Goal: Transaction & Acquisition: Purchase product/service

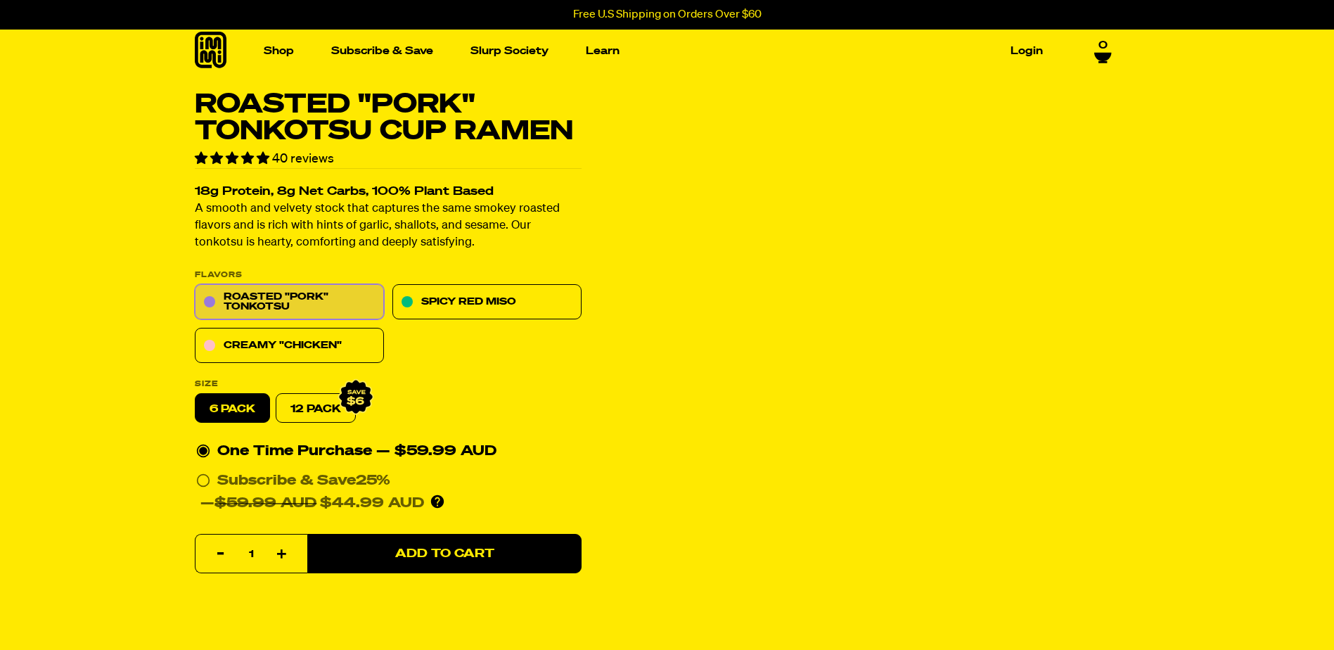
scroll to position [211, 0]
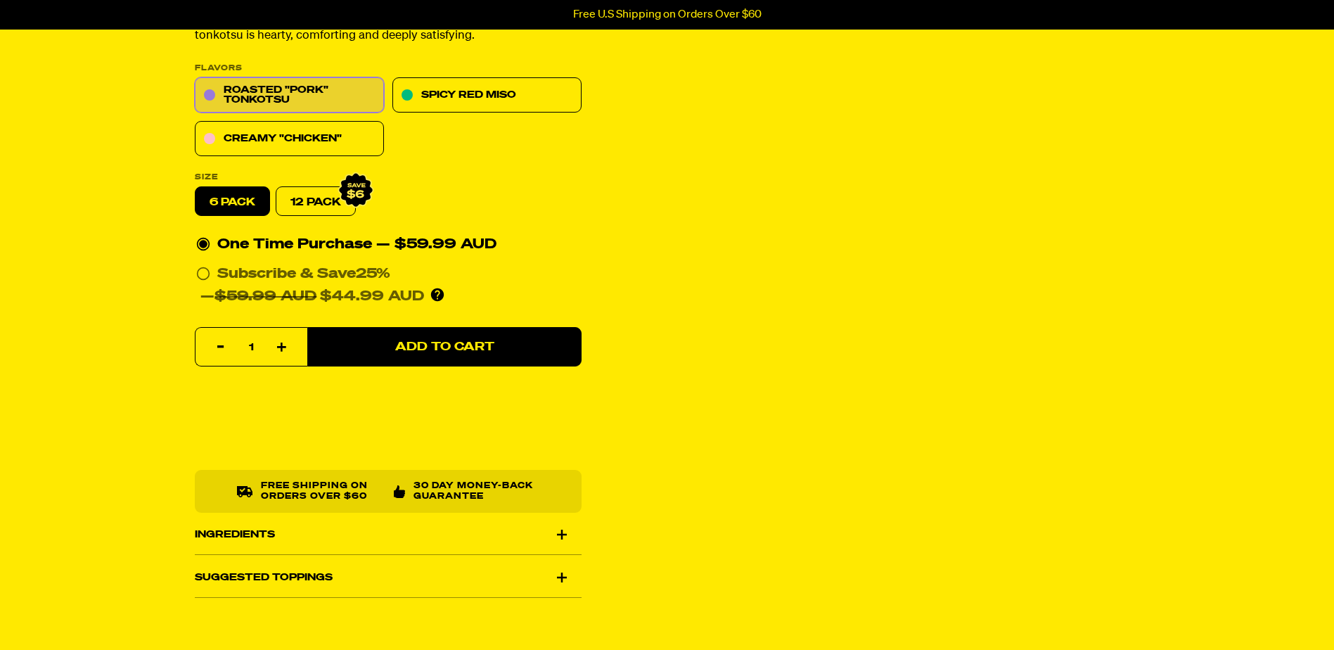
click at [558, 544] on div "Ingredients" at bounding box center [388, 534] width 387 height 39
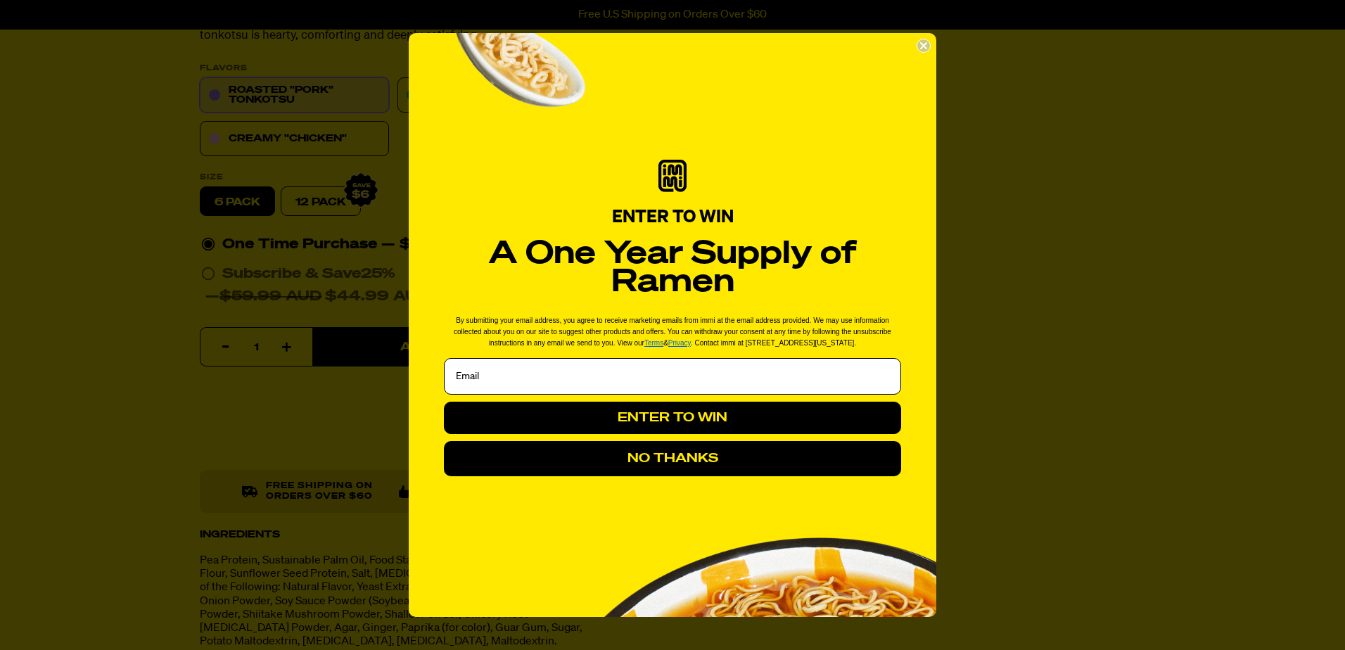
click at [918, 53] on form "ENTER TO WIN A One Year Supply of Ramen By submitting your email address, you a…" at bounding box center [672, 325] width 527 height 584
click at [917, 41] on icon "Close dialog" at bounding box center [923, 46] width 14 height 14
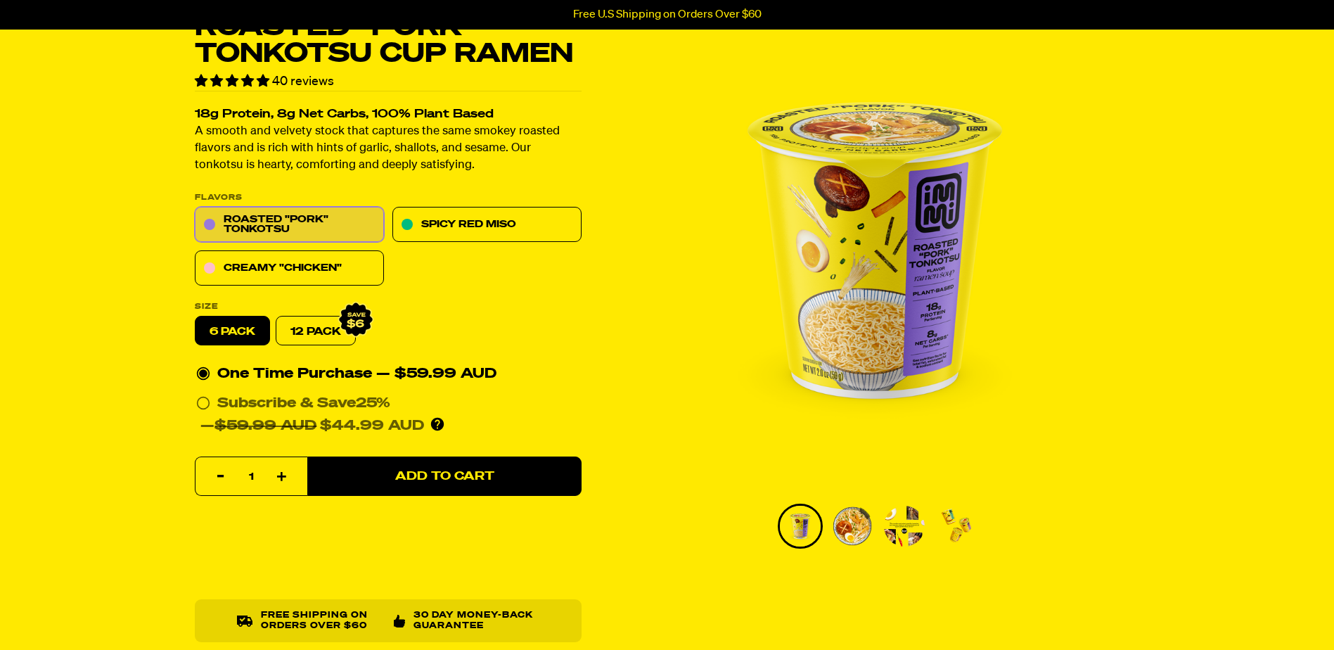
scroll to position [0, 0]
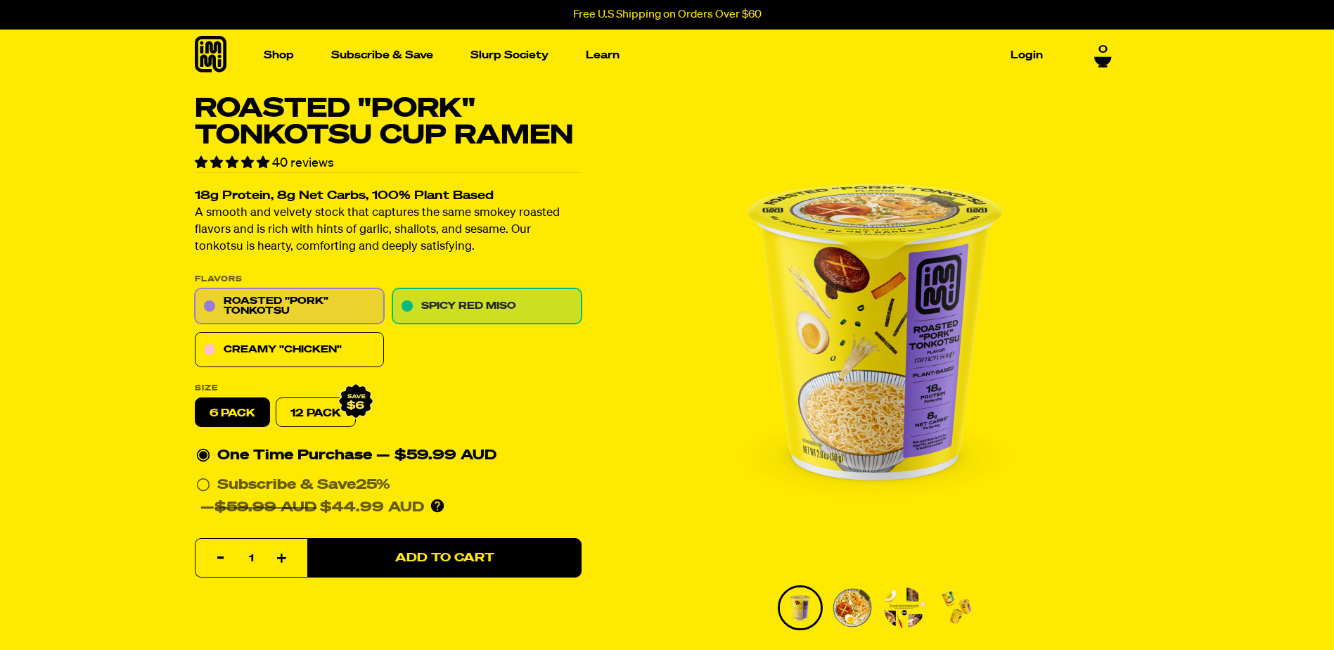
click at [464, 300] on link "Spicy Red Miso" at bounding box center [486, 306] width 189 height 35
